Goal: Task Accomplishment & Management: Manage account settings

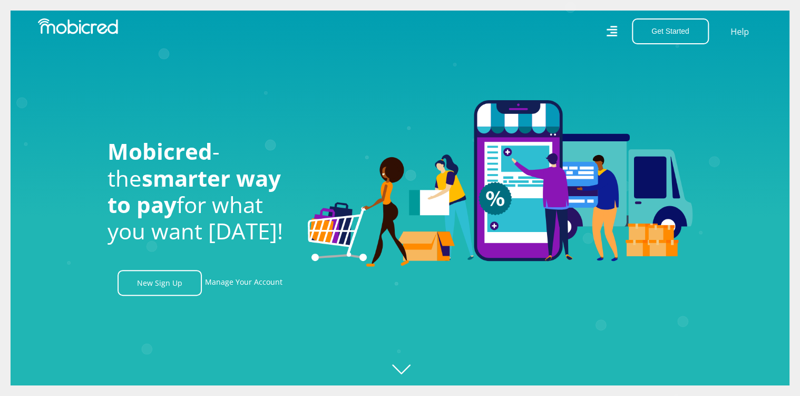
scroll to position [0, 601]
click at [399, 366] on icon "Created with [PERSON_NAME] 2.3.0" at bounding box center [411, 198] width 800 height 396
click at [403, 370] on icon "Created with [PERSON_NAME] 2.3.0" at bounding box center [411, 198] width 800 height 396
click at [259, 288] on link "Manage Your Account" at bounding box center [243, 283] width 77 height 26
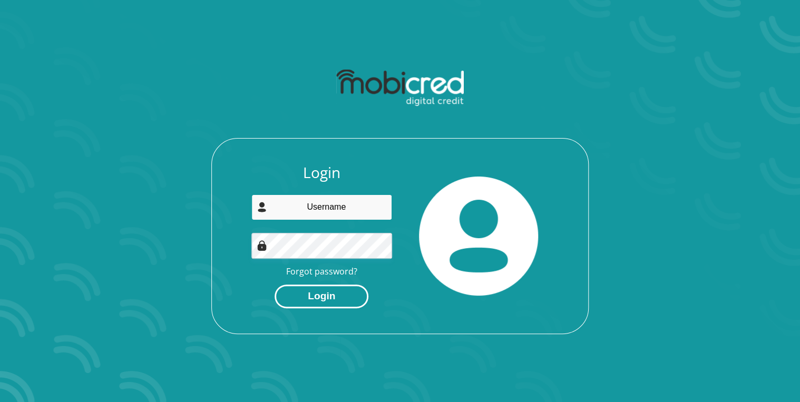
type input "armstrongnathan505@gmail.com"
click at [346, 294] on button "Login" at bounding box center [322, 297] width 94 height 24
